Goal: Task Accomplishment & Management: Manage account settings

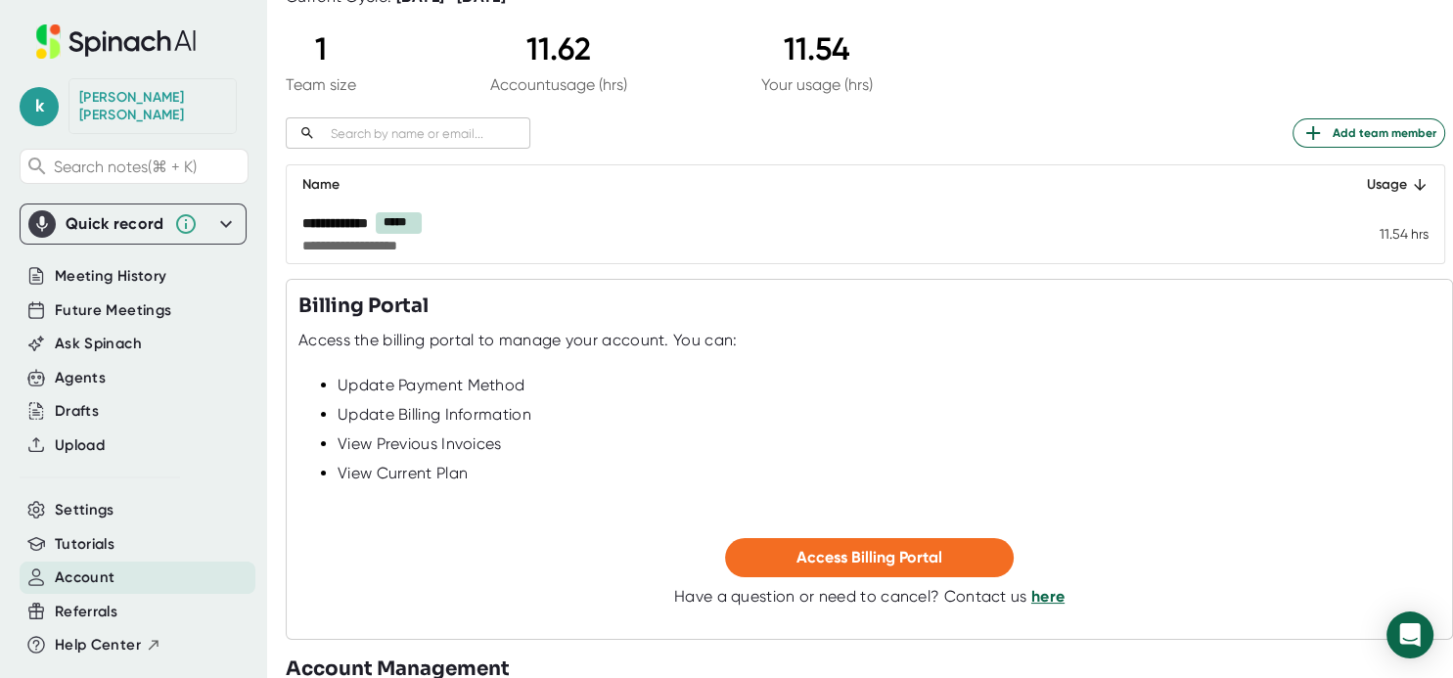
scroll to position [231, 0]
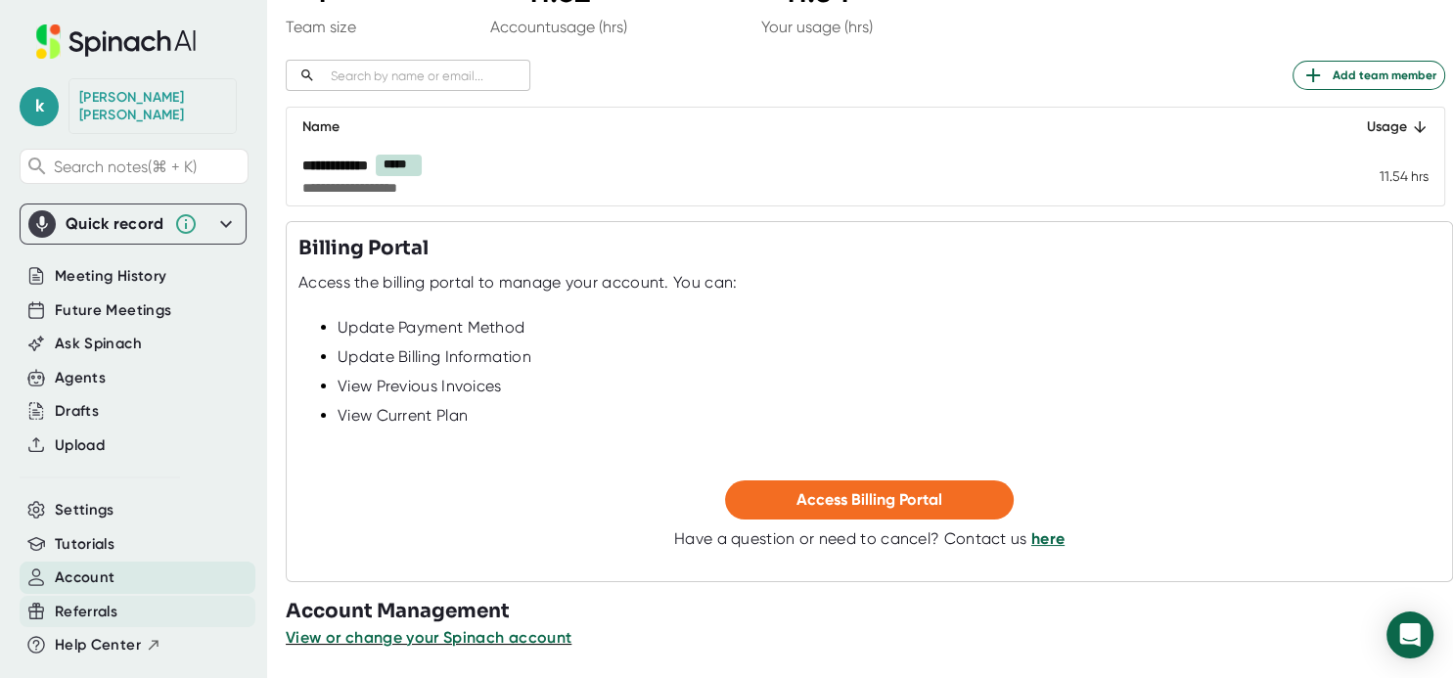
click at [89, 601] on span "Referrals" at bounding box center [86, 612] width 63 height 23
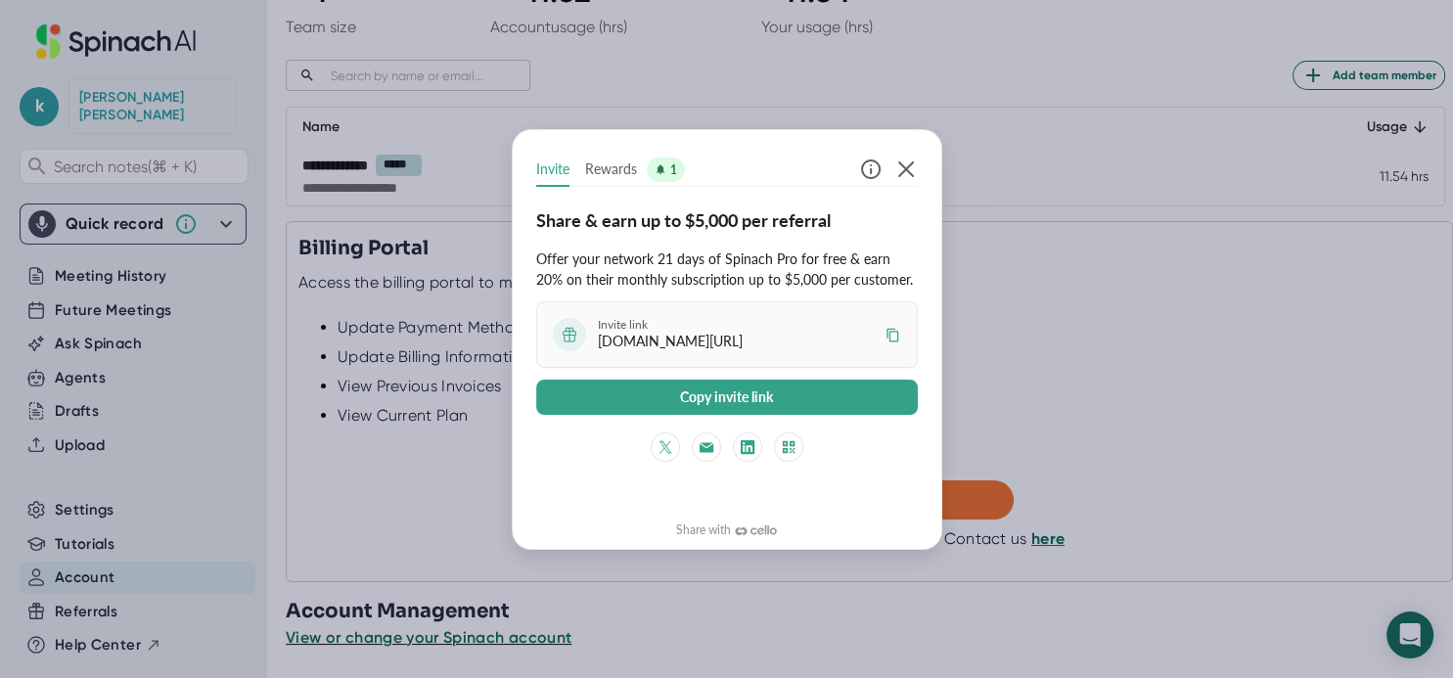
click at [81, 625] on div "Invite Rewards 1 Share & earn up to $5,000 per referral Offer your network 21 d…" at bounding box center [726, 339] width 1453 height 678
click at [75, 430] on div "Invite Rewards 1 Share & earn up to $5,000 per referral Offer your network 21 d…" at bounding box center [726, 339] width 1453 height 678
click at [900, 166] on icon "button" at bounding box center [905, 169] width 23 height 23
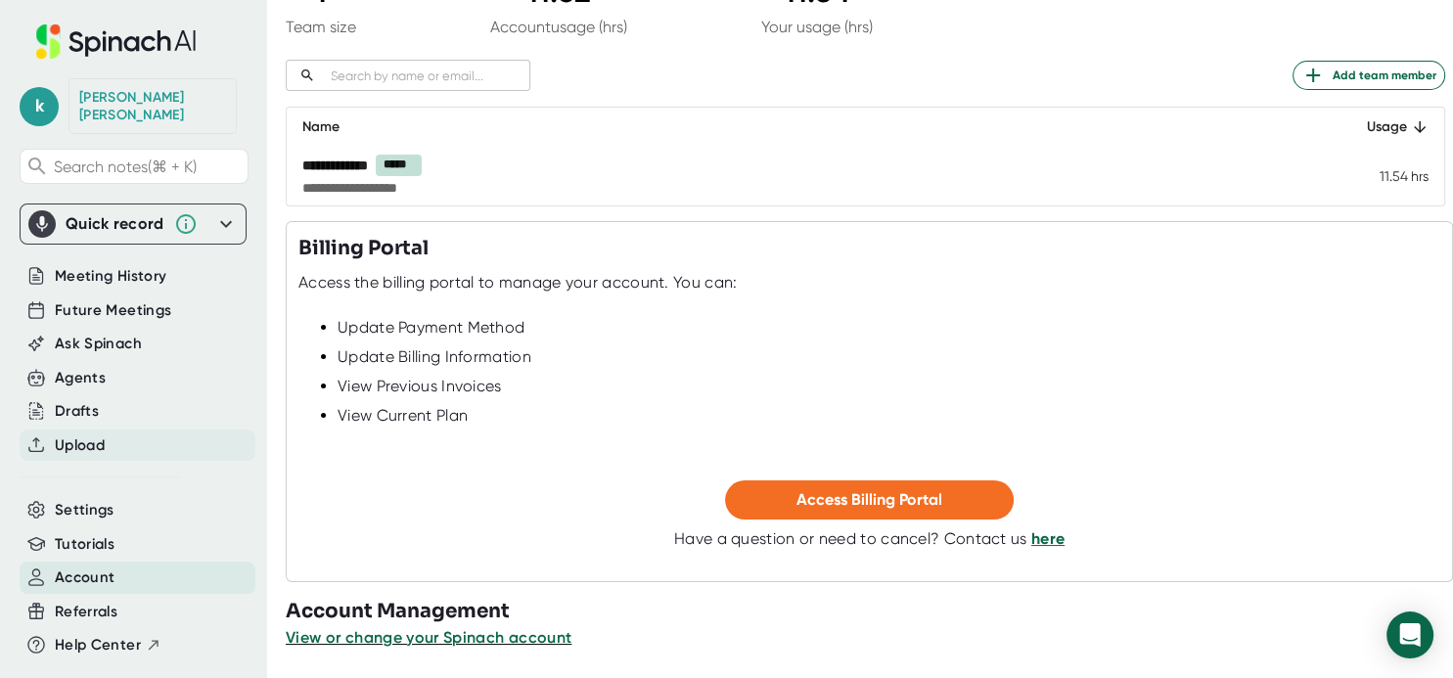
click at [81, 435] on span "Upload" at bounding box center [80, 446] width 50 height 23
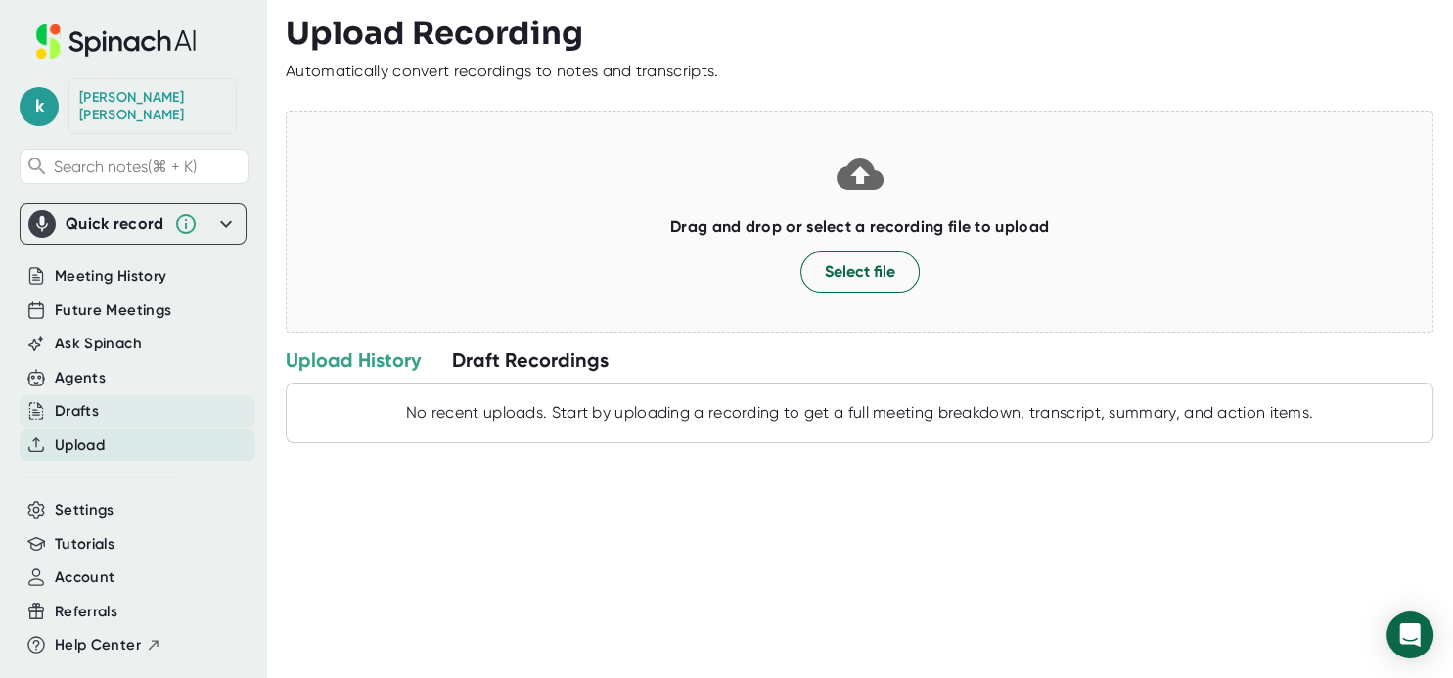
click at [82, 400] on div "Drafts" at bounding box center [77, 411] width 44 height 23
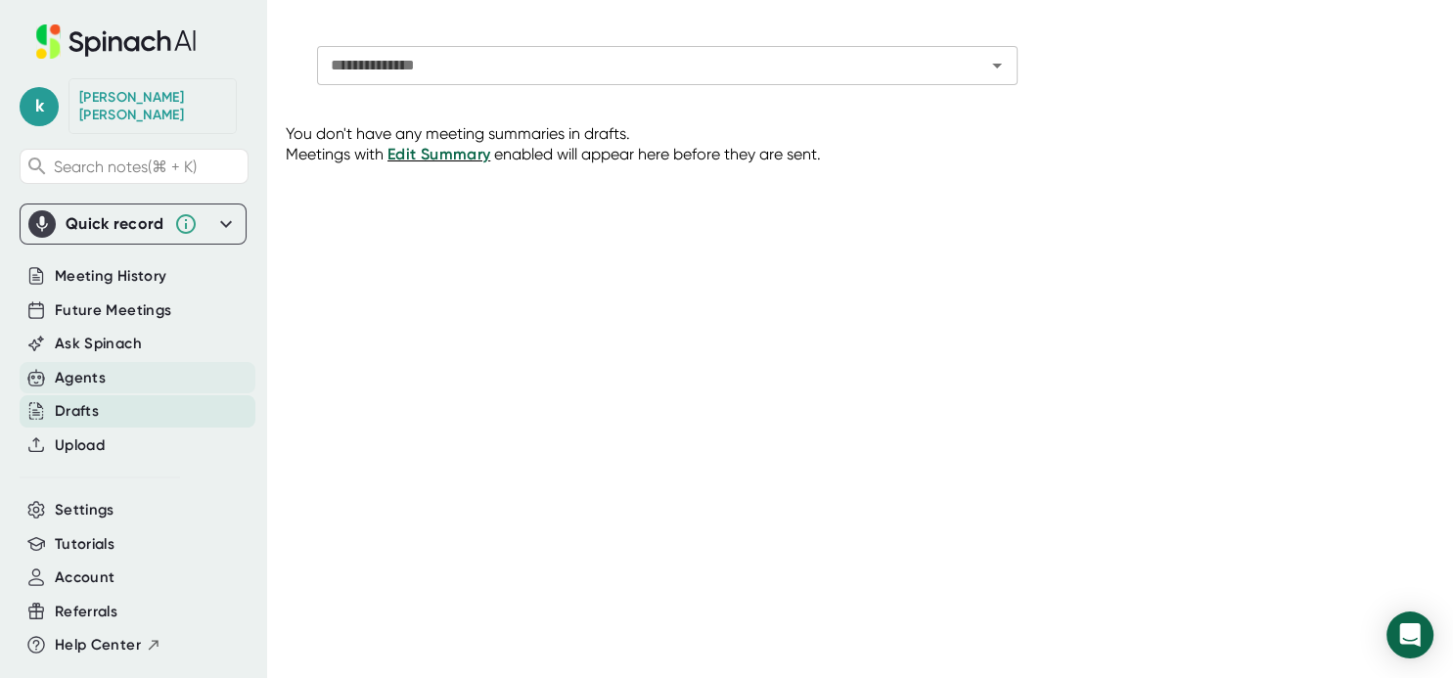
click at [83, 367] on div "Agents" at bounding box center [80, 378] width 51 height 23
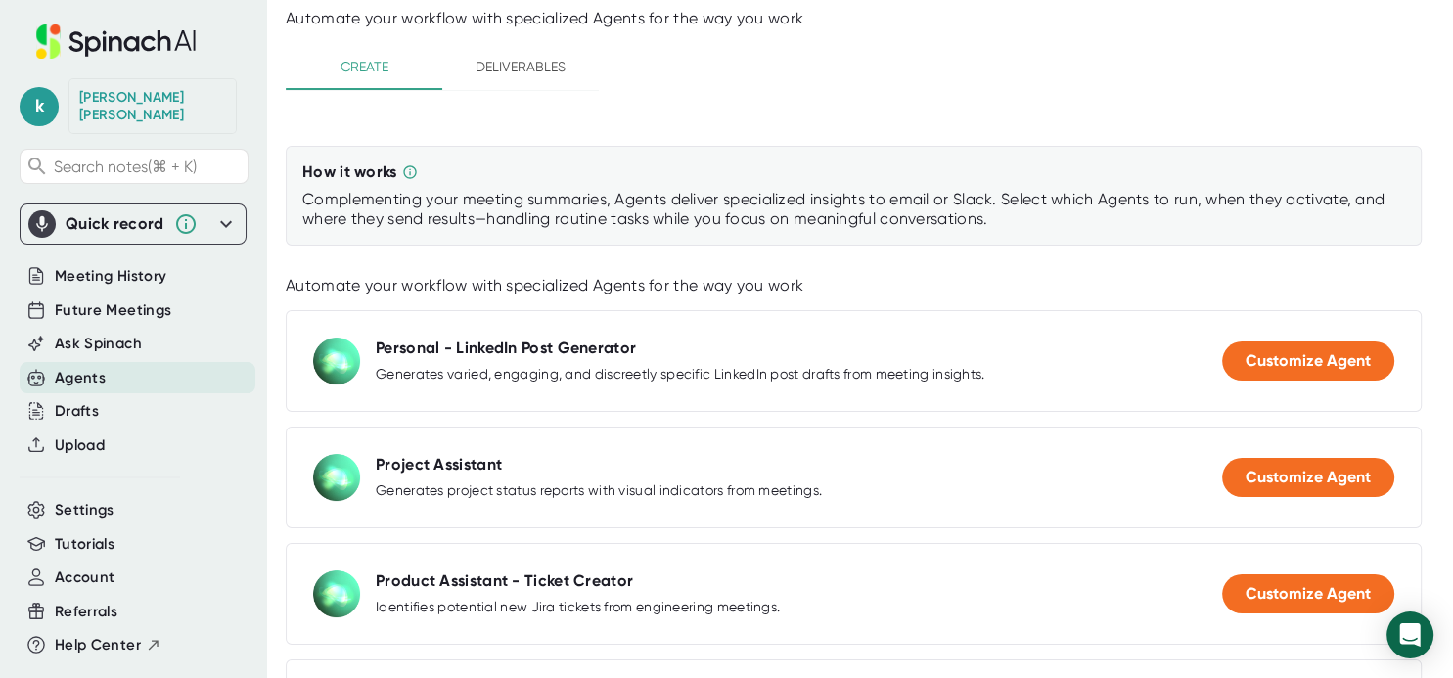
scroll to position [67, 0]
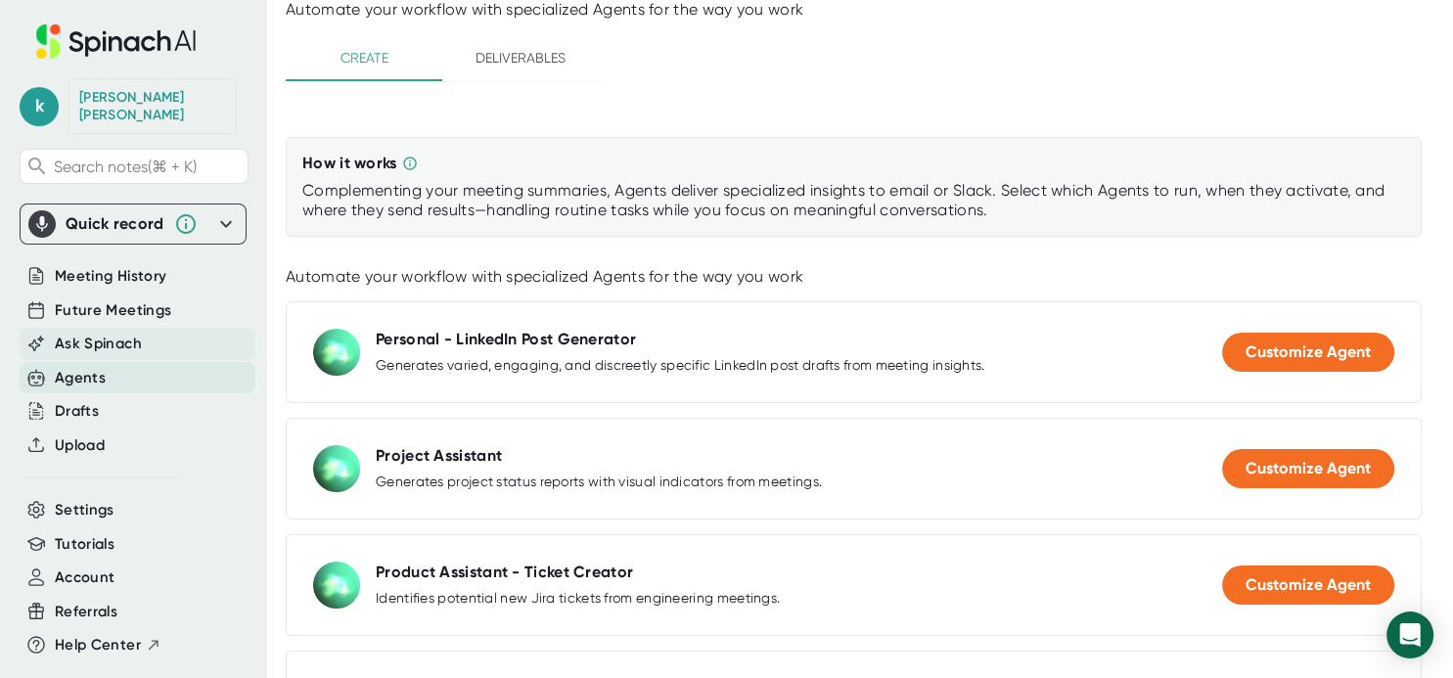
click at [97, 333] on span "Ask Spinach" at bounding box center [98, 344] width 87 height 23
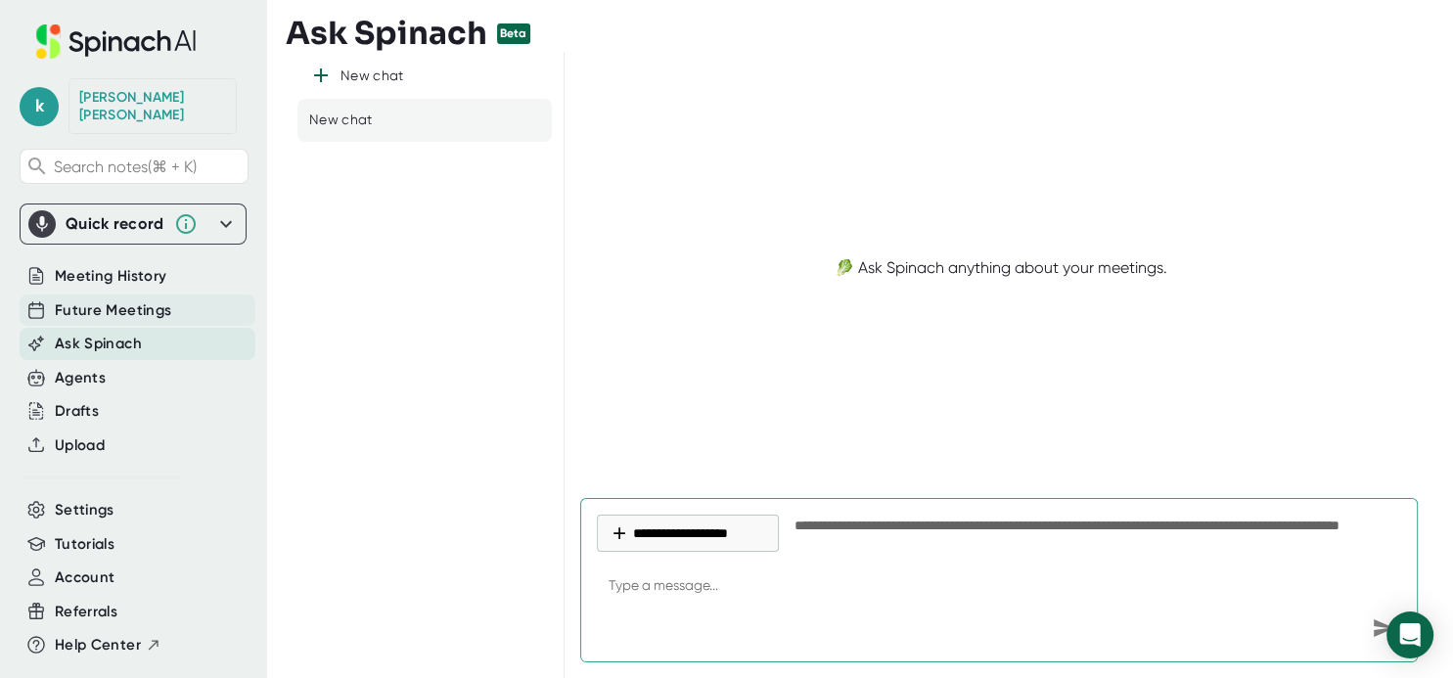
type textarea "x"
click at [145, 299] on span "Future Meetings" at bounding box center [113, 310] width 116 height 23
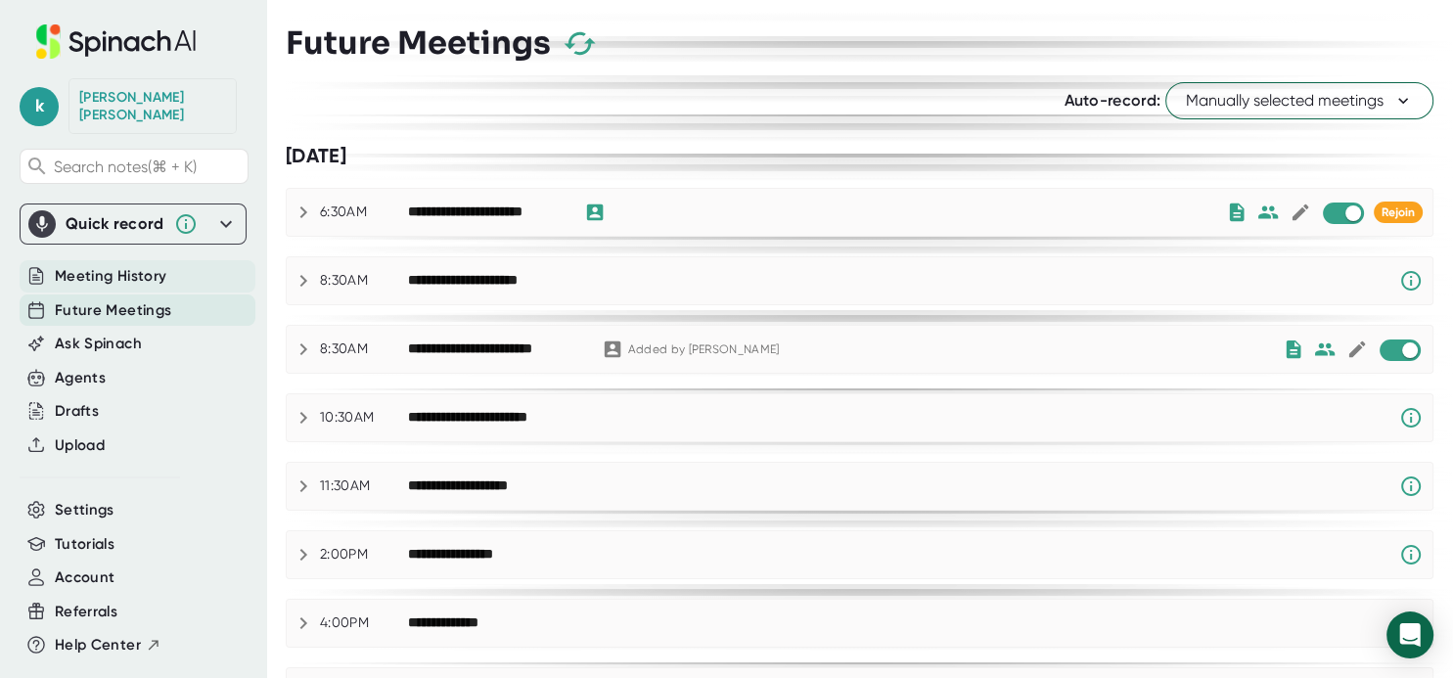
click at [137, 265] on span "Meeting History" at bounding box center [111, 276] width 112 height 23
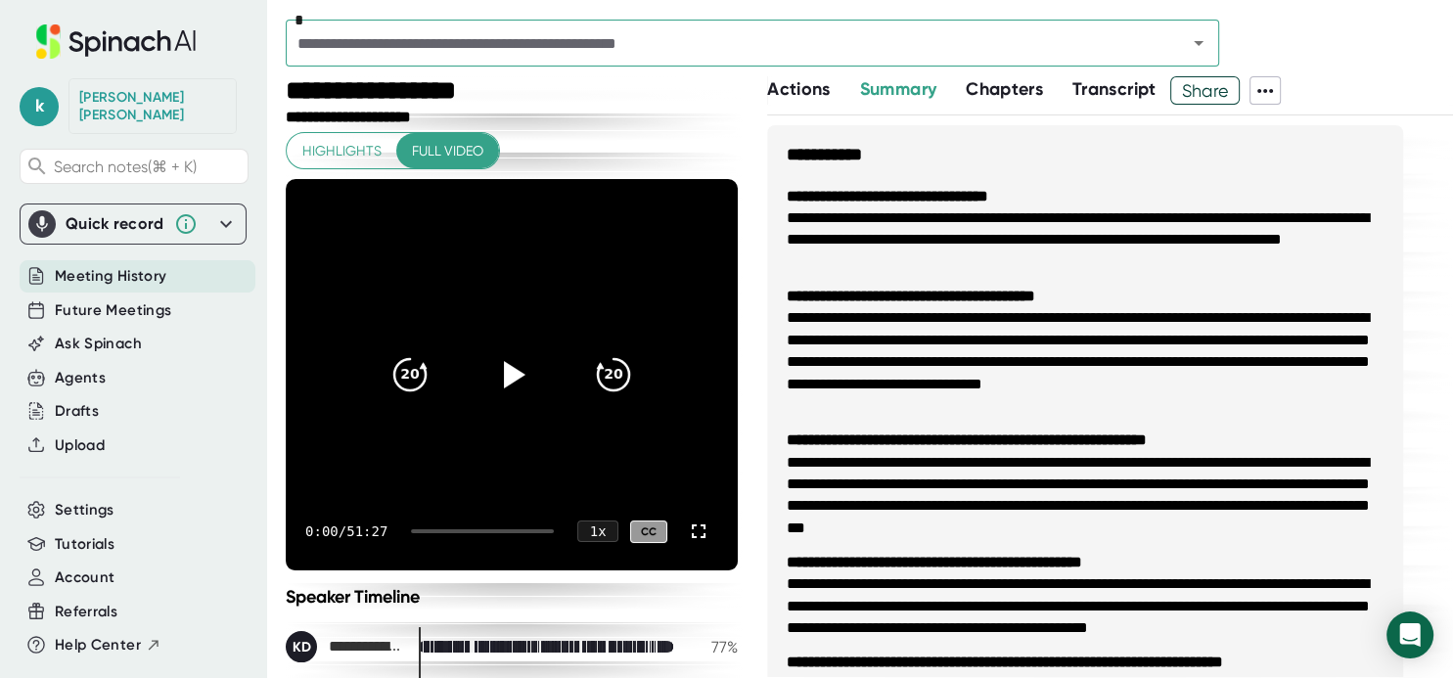
click at [98, 168] on div "k [PERSON_NAME] Search notes (⌘ + K) Quick record Include tab audio Start Recor…" at bounding box center [133, 341] width 266 height 682
click at [35, 95] on span "k" at bounding box center [39, 106] width 39 height 39
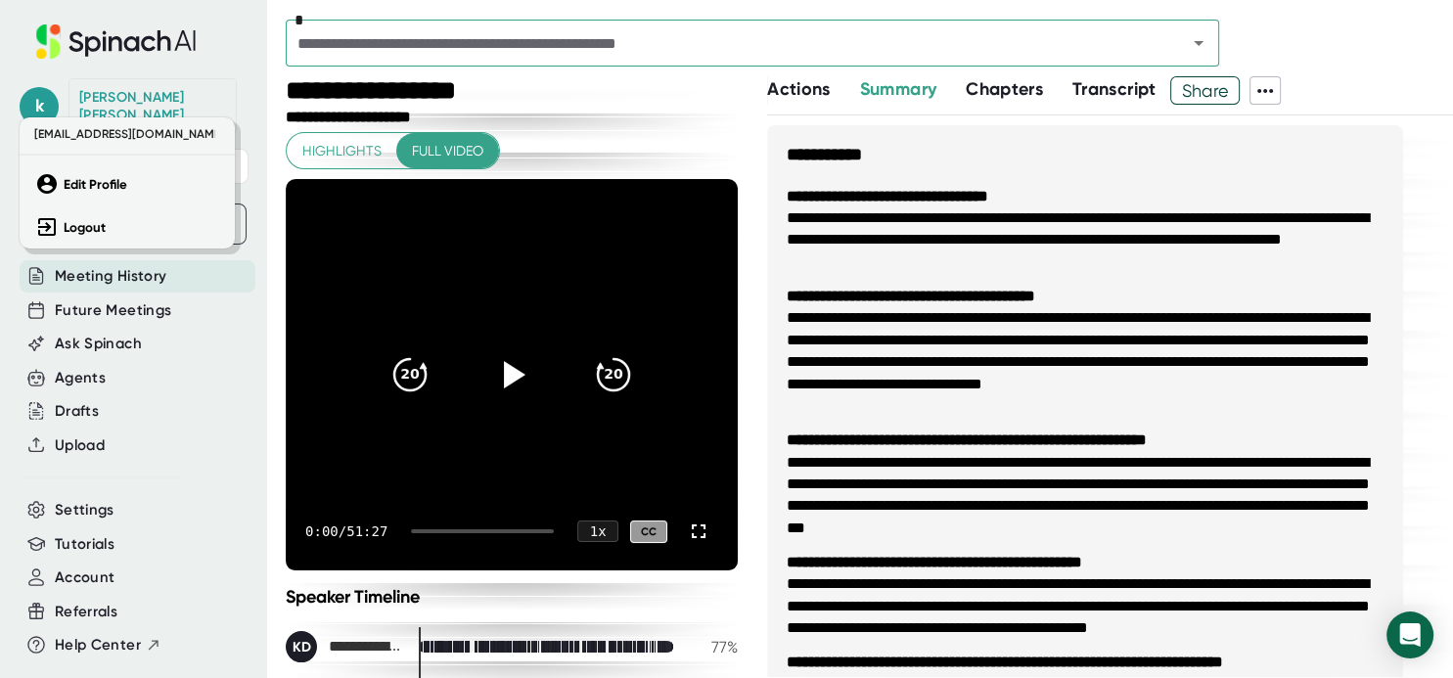
click at [15, 57] on div at bounding box center [726, 339] width 1453 height 678
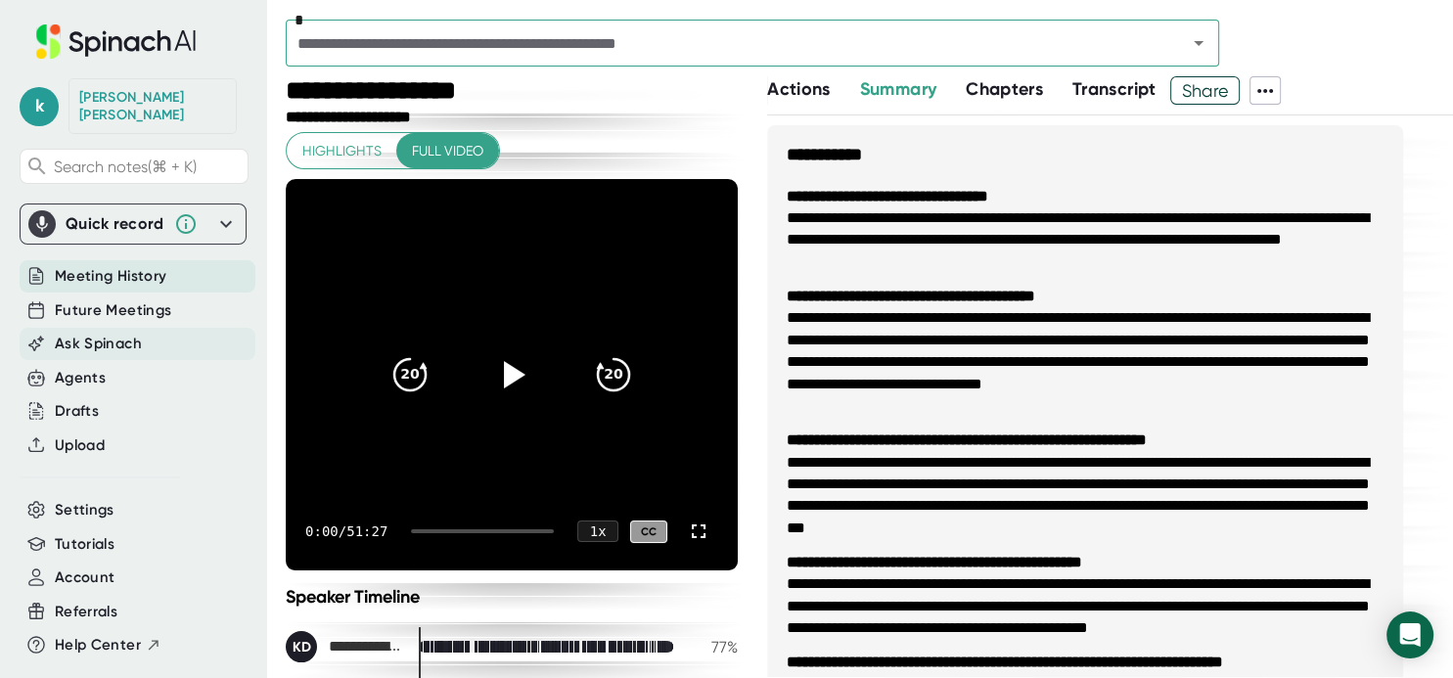
scroll to position [9, 0]
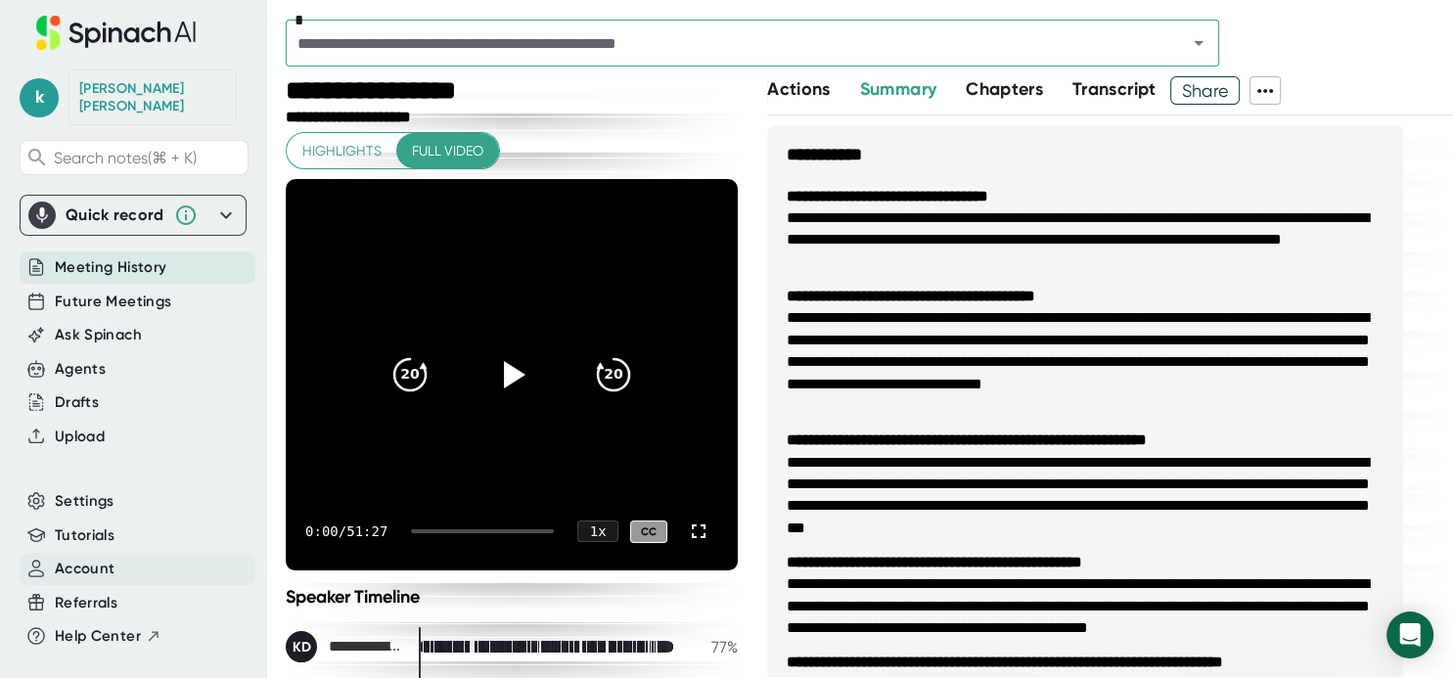
click at [74, 558] on span "Account" at bounding box center [85, 569] width 60 height 23
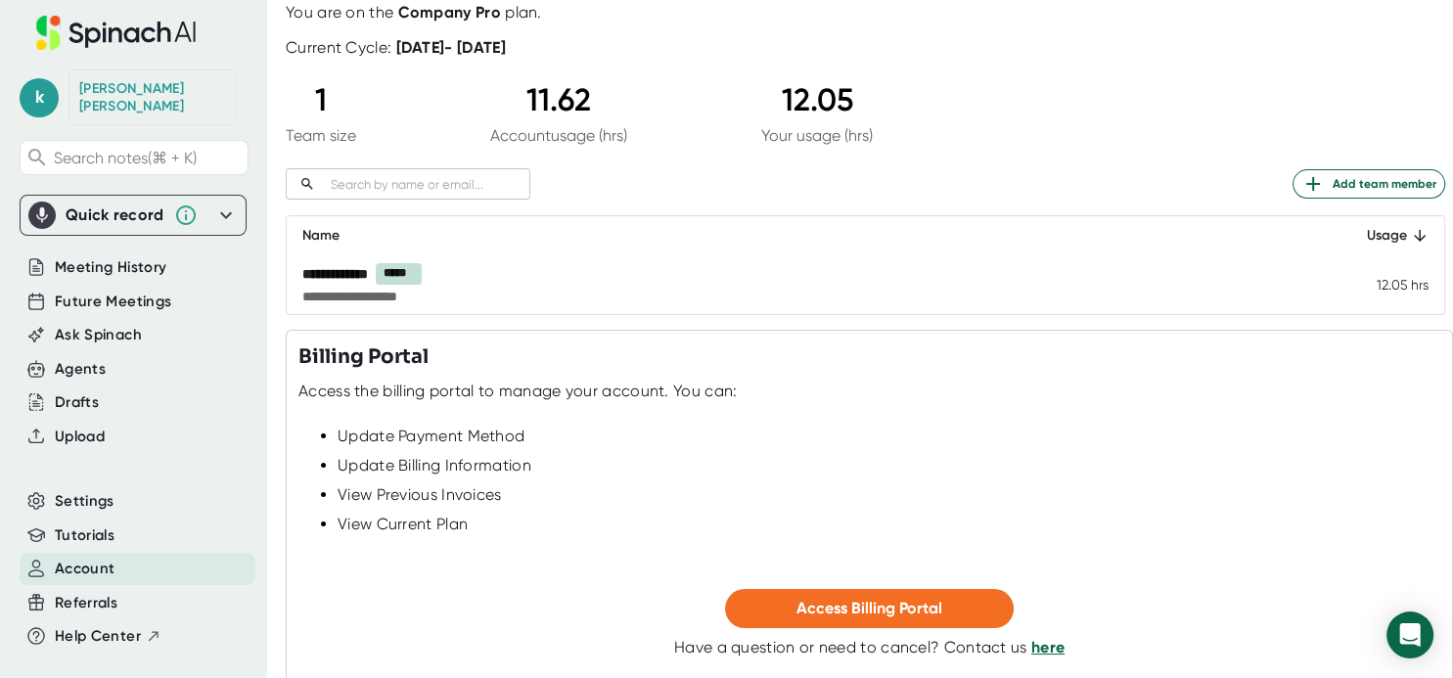
scroll to position [231, 0]
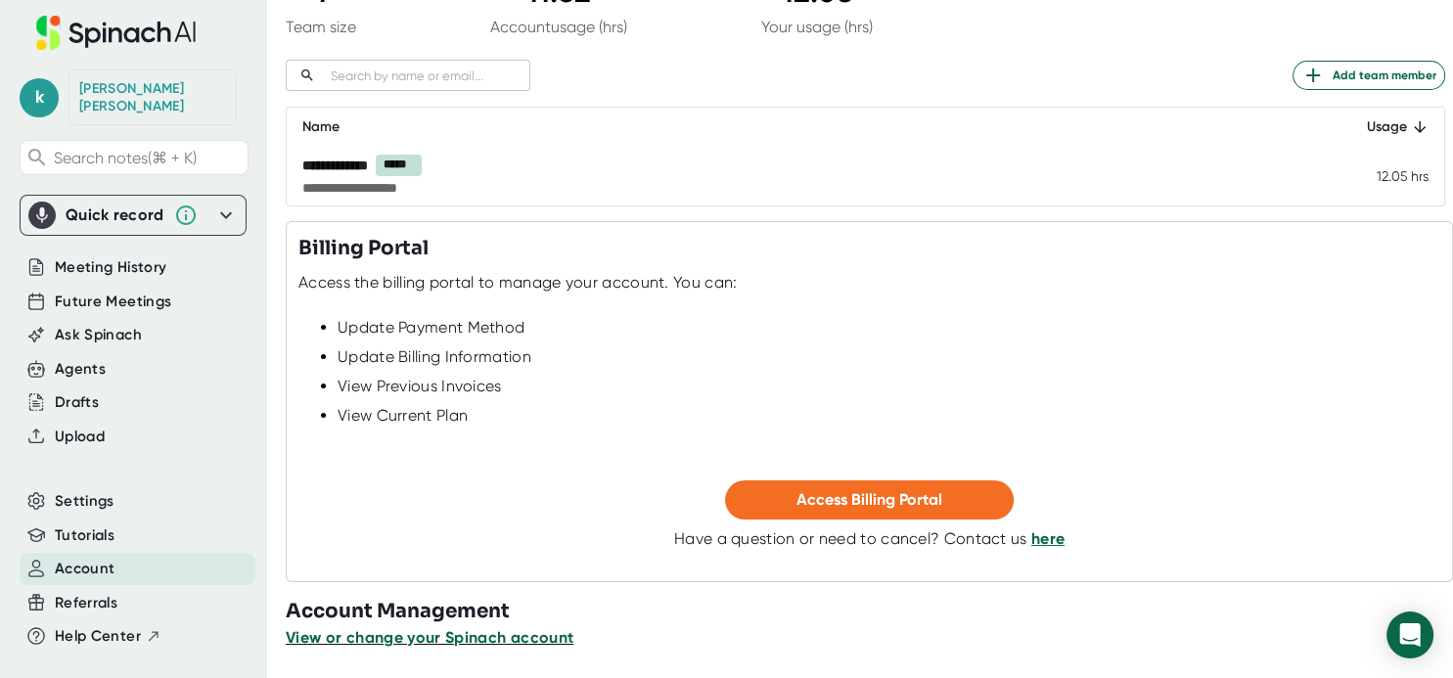
click at [420, 635] on span "View or change your Spinach account" at bounding box center [430, 637] width 288 height 19
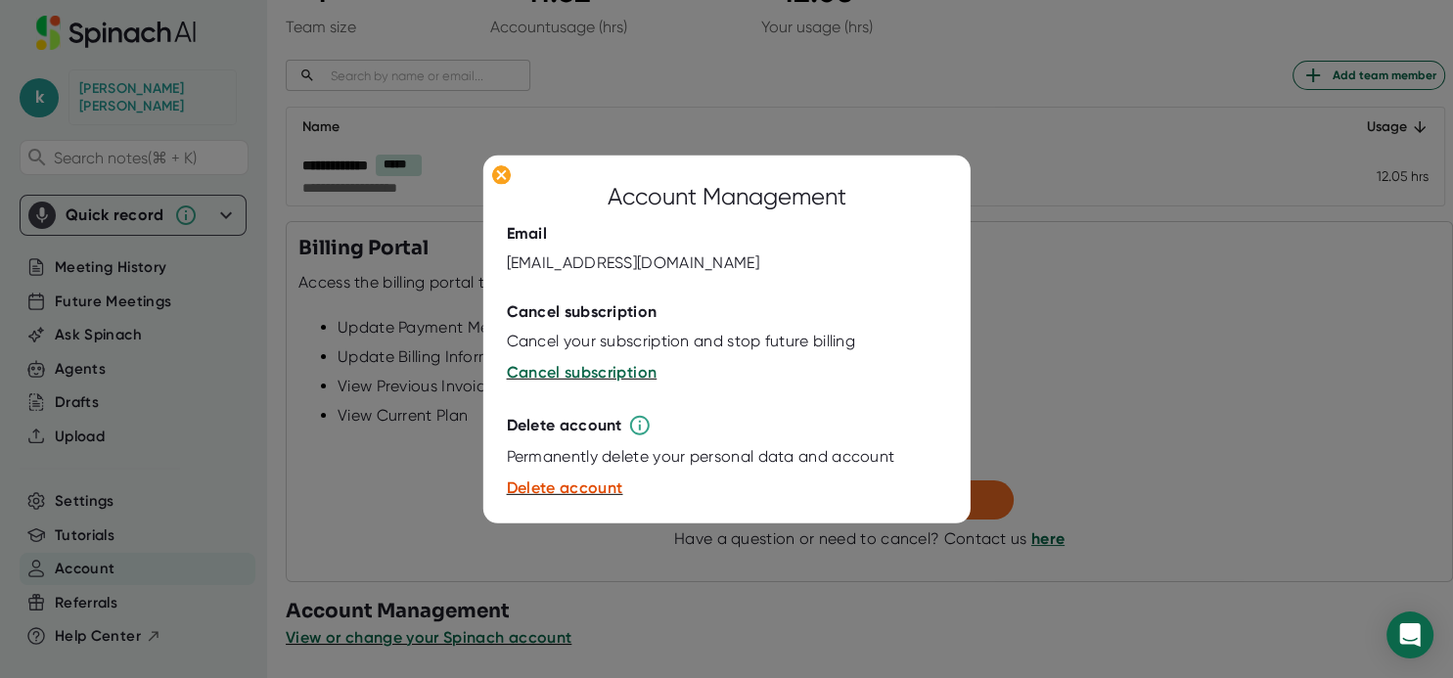
click at [395, 497] on div at bounding box center [726, 339] width 1453 height 678
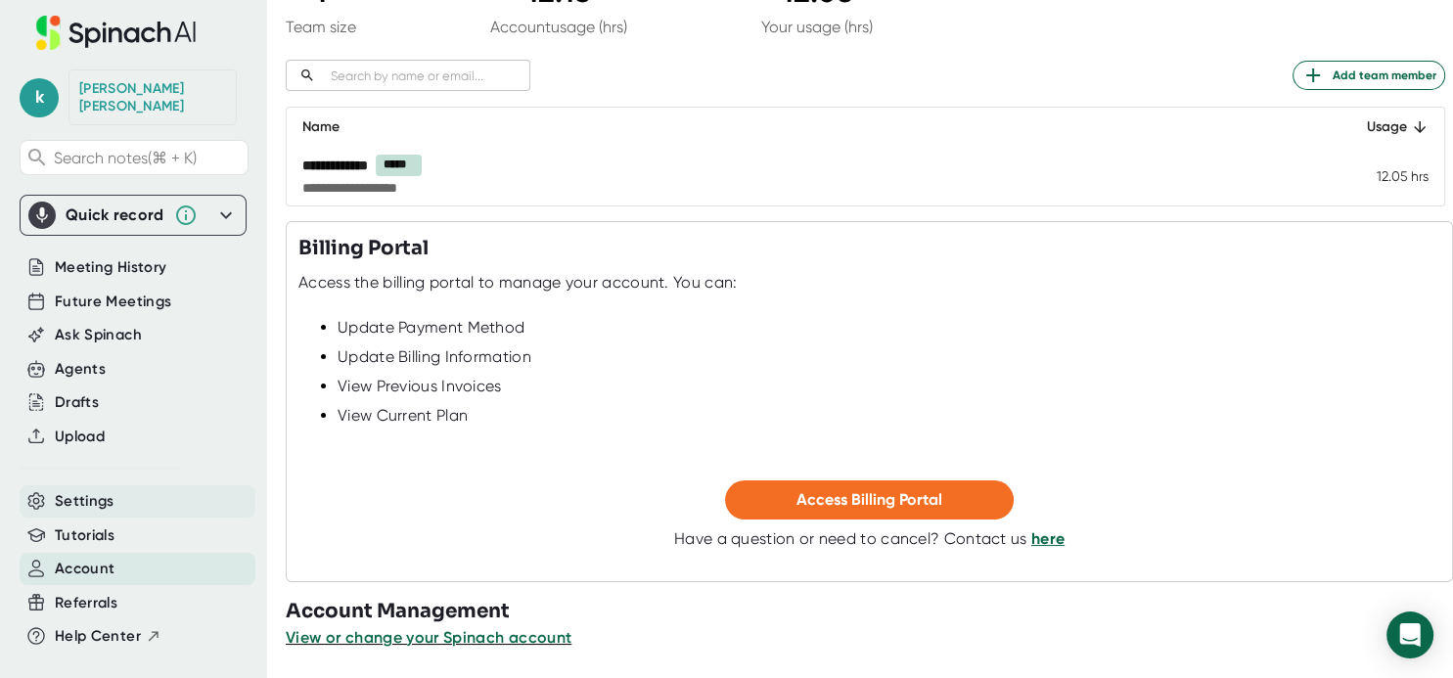
click at [85, 490] on span "Settings" at bounding box center [85, 501] width 60 height 23
